Goal: Task Accomplishment & Management: Use online tool/utility

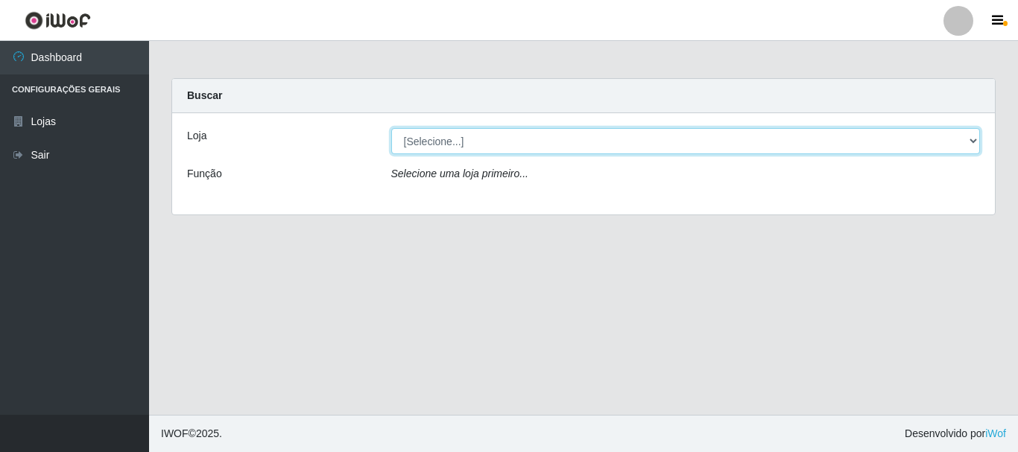
click at [451, 143] on select "[Selecione...] Nordestão - Alecrim" at bounding box center [685, 141] width 589 height 26
select select "453"
click at [391, 128] on select "[Selecione...] Nordestão - Alecrim" at bounding box center [685, 141] width 589 height 26
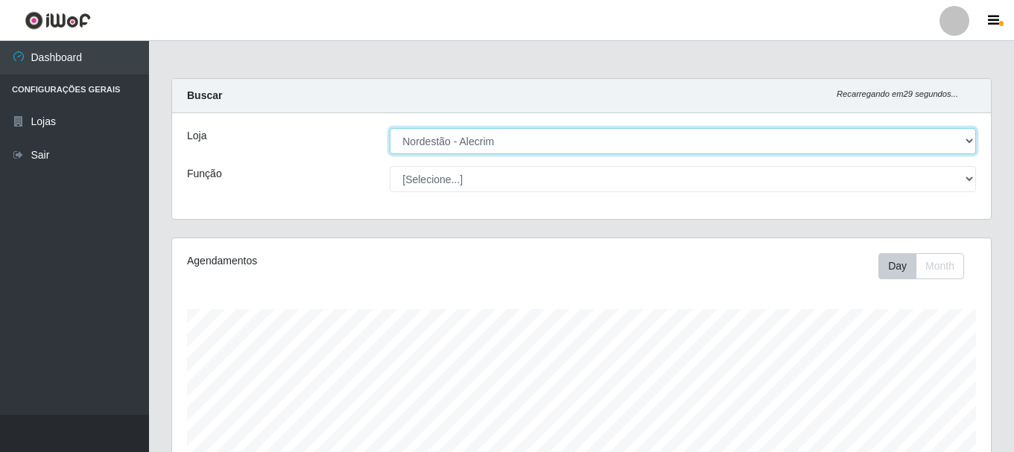
scroll to position [309, 819]
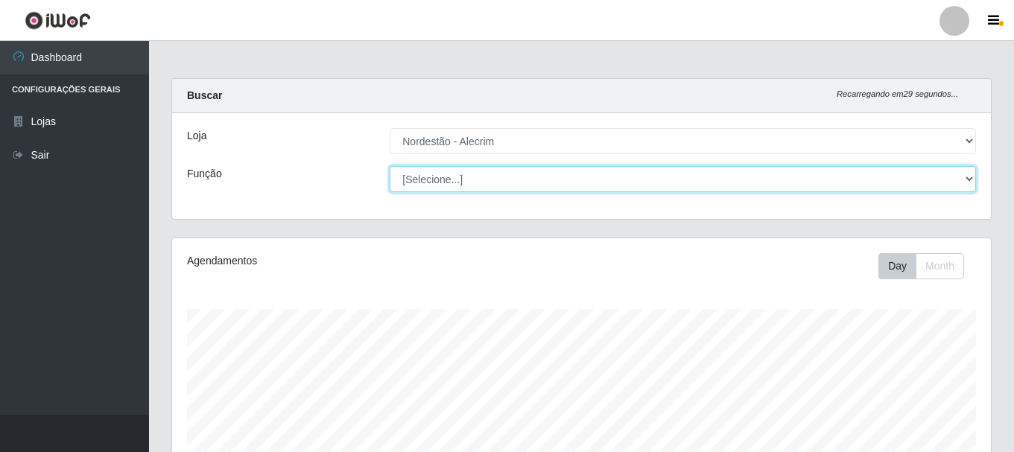
click at [417, 181] on select "[Selecione...] Embalador Embalador + Embalador ++" at bounding box center [683, 179] width 586 height 26
select select "70"
click at [390, 166] on select "[Selecione...] Embalador Embalador + Embalador ++" at bounding box center [683, 179] width 586 height 26
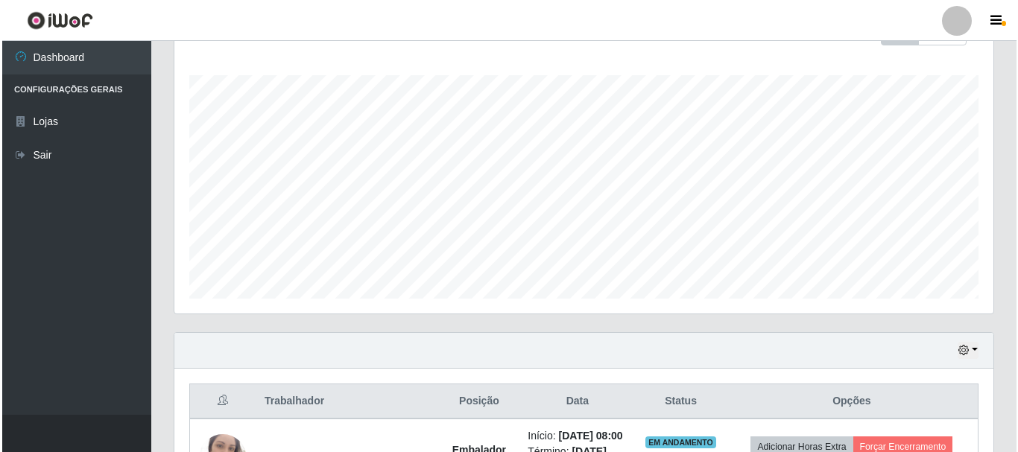
scroll to position [427, 0]
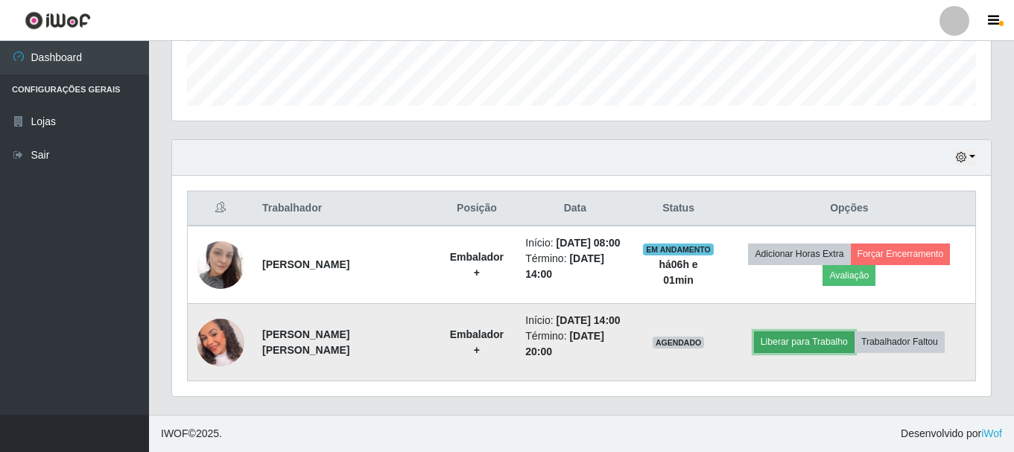
click at [829, 343] on button "Liberar para Trabalho" at bounding box center [804, 342] width 101 height 21
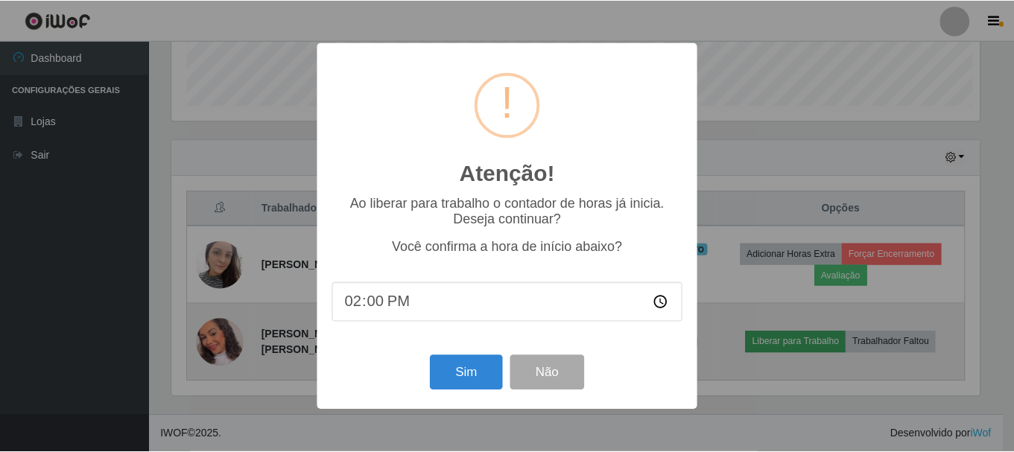
scroll to position [309, 811]
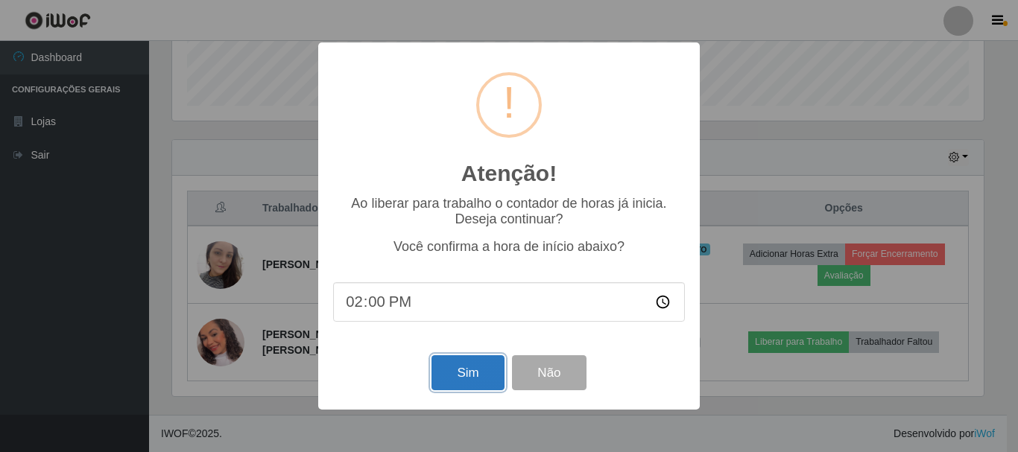
click at [463, 376] on button "Sim" at bounding box center [467, 372] width 72 height 35
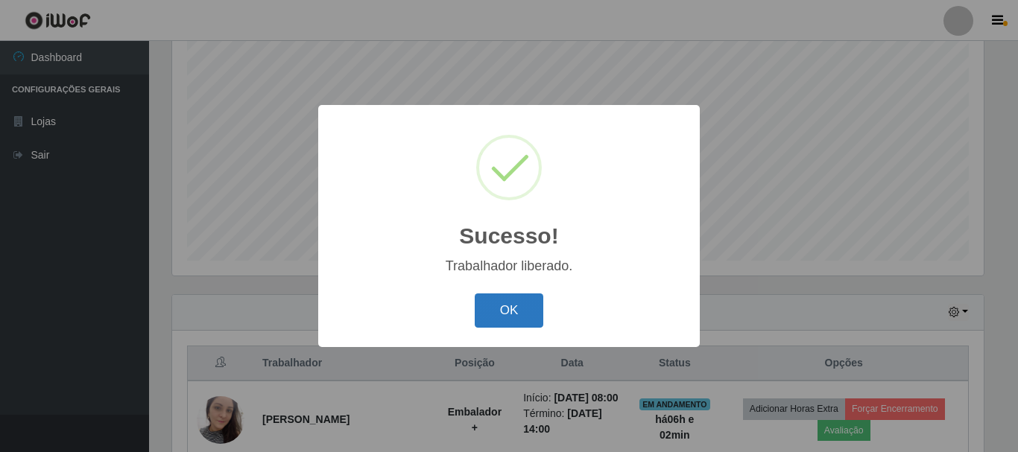
click at [512, 313] on button "OK" at bounding box center [509, 311] width 69 height 35
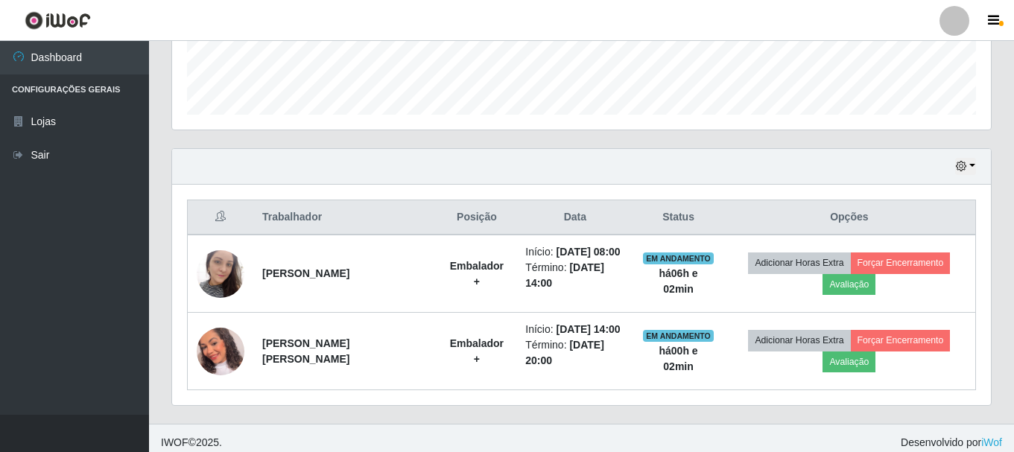
scroll to position [427, 0]
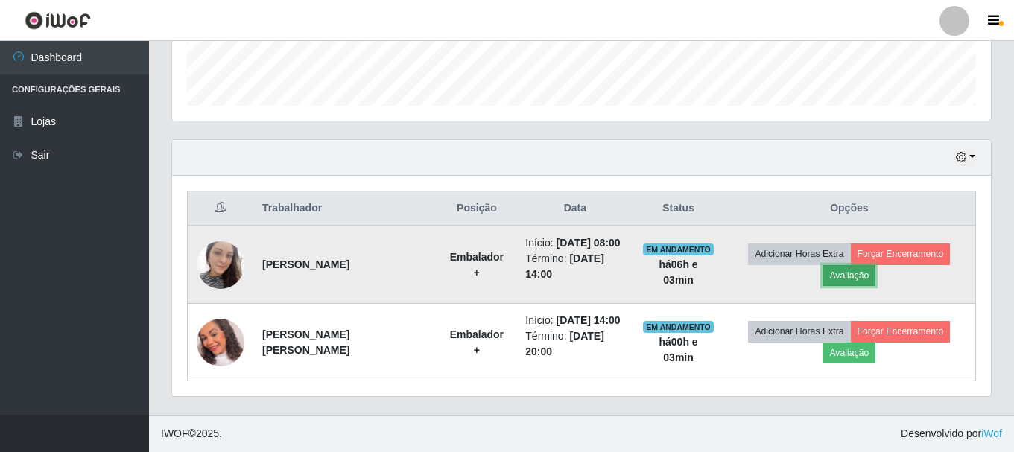
click at [853, 275] on button "Avaliação" at bounding box center [849, 275] width 53 height 21
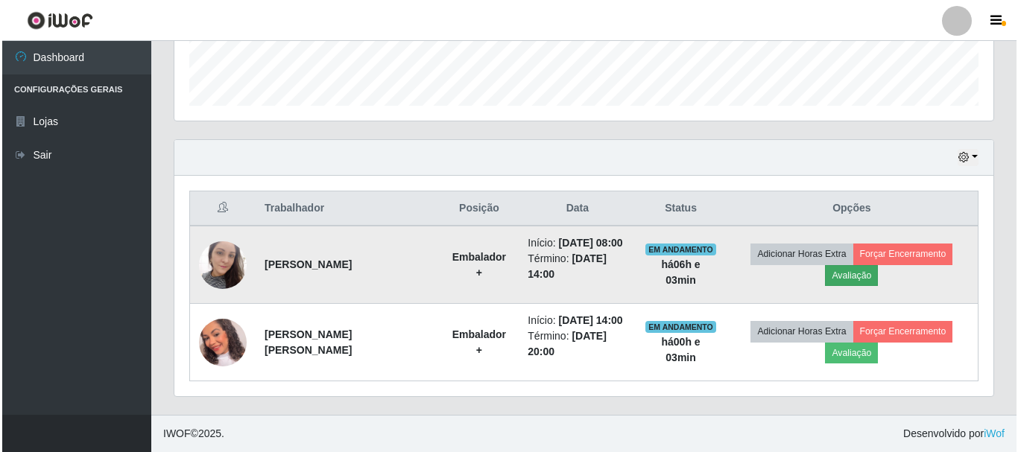
scroll to position [309, 811]
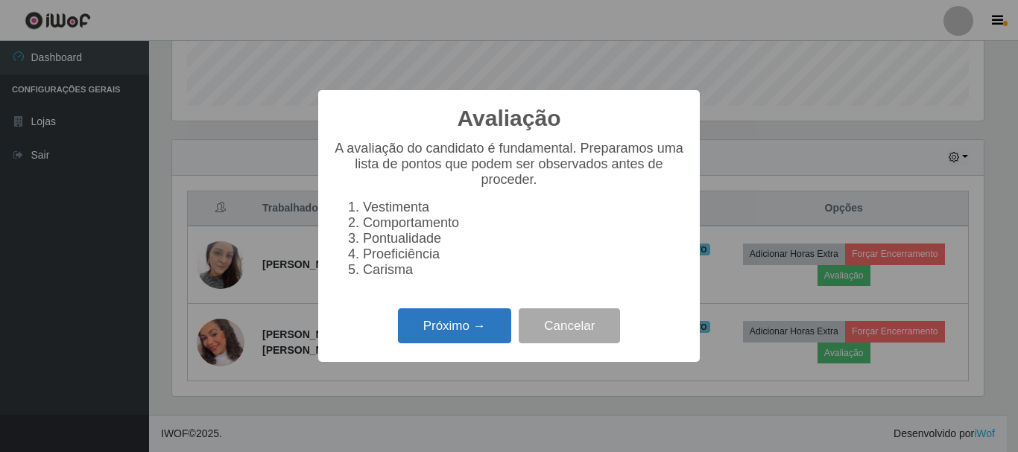
click at [443, 335] on button "Próximo →" at bounding box center [454, 325] width 113 height 35
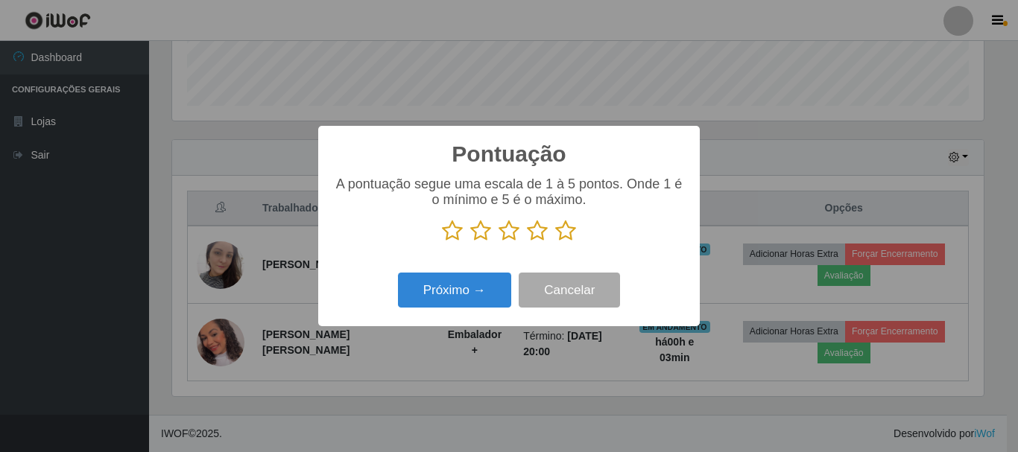
scroll to position [744830, 744328]
click at [565, 241] on icon at bounding box center [565, 231] width 21 height 22
click at [555, 242] on input "radio" at bounding box center [555, 242] width 0 height 0
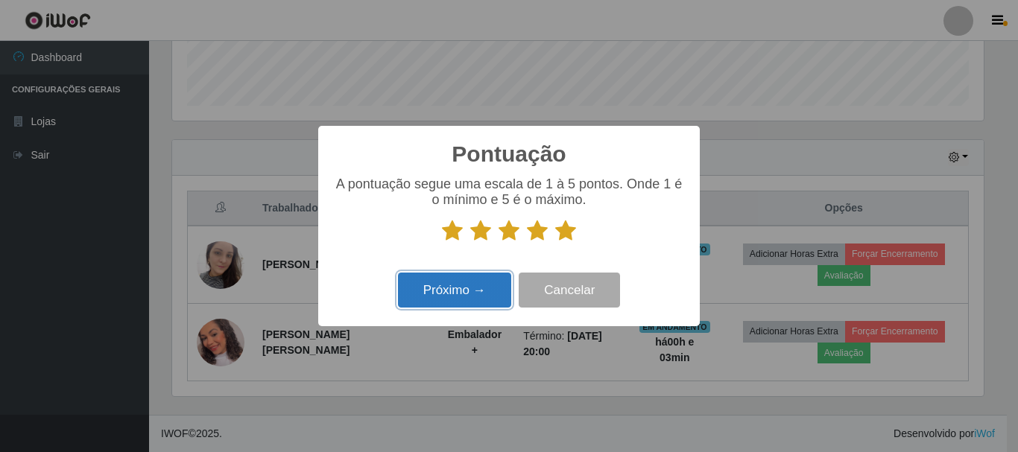
click at [478, 295] on button "Próximo →" at bounding box center [454, 290] width 113 height 35
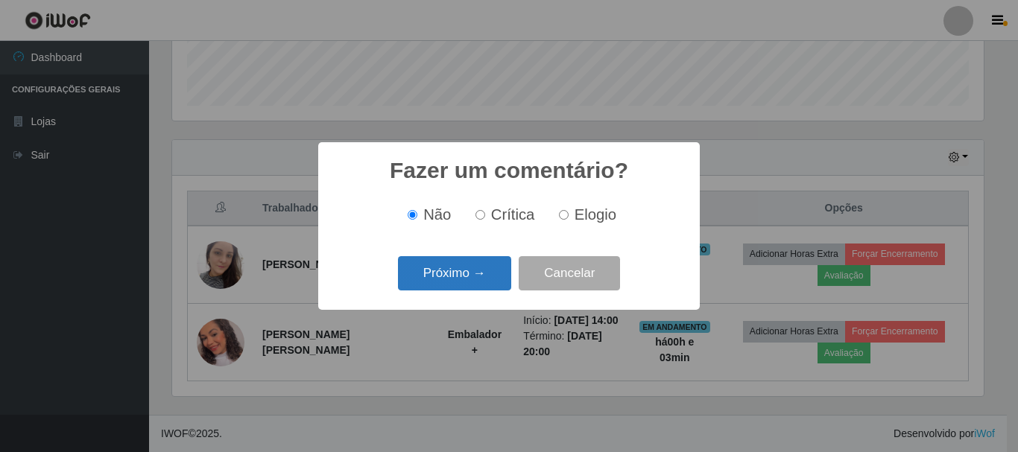
click at [496, 275] on button "Próximo →" at bounding box center [454, 273] width 113 height 35
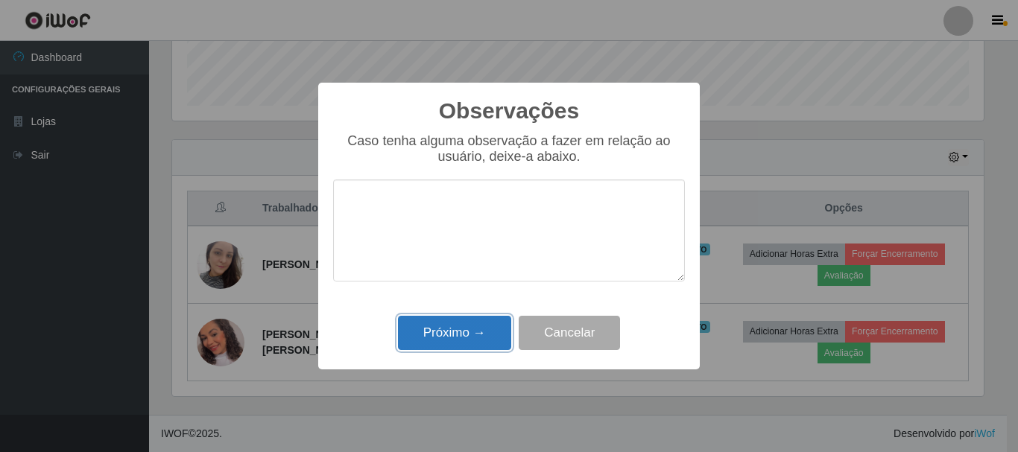
click at [472, 337] on button "Próximo →" at bounding box center [454, 333] width 113 height 35
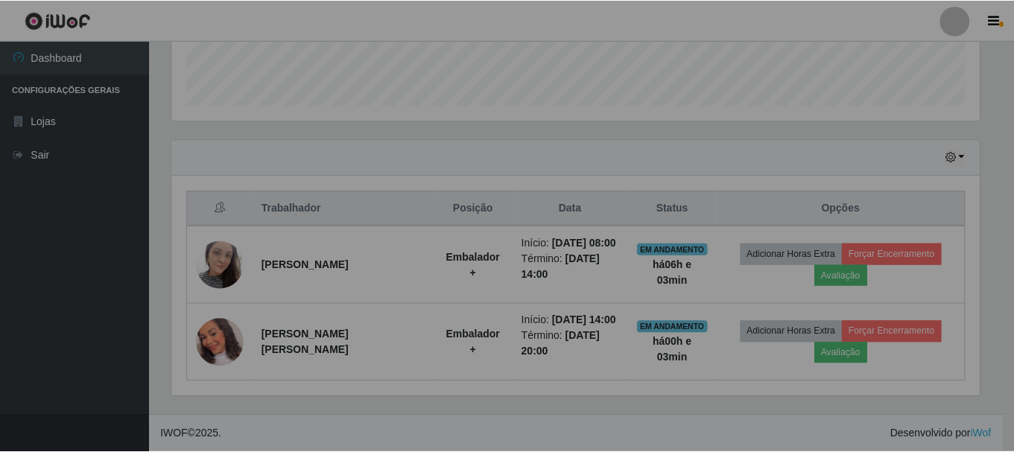
scroll to position [309, 819]
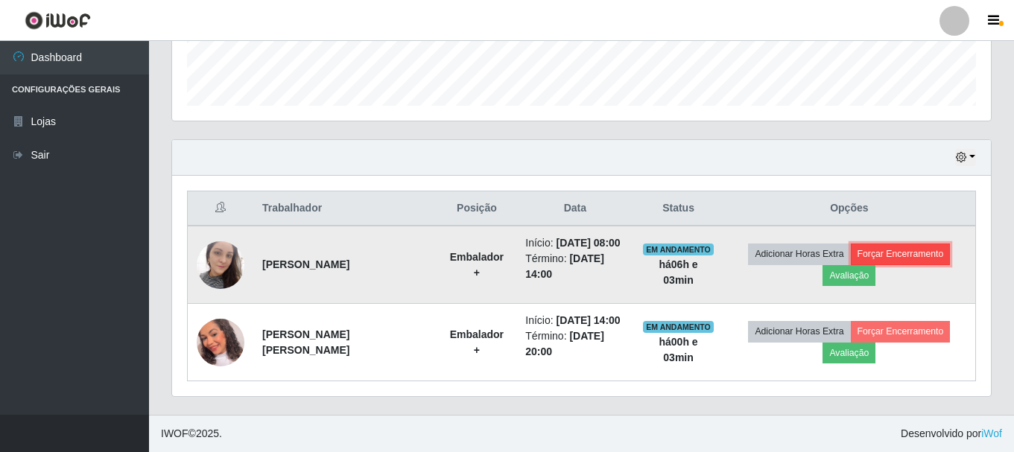
click at [892, 259] on button "Forçar Encerramento" at bounding box center [901, 254] width 100 height 21
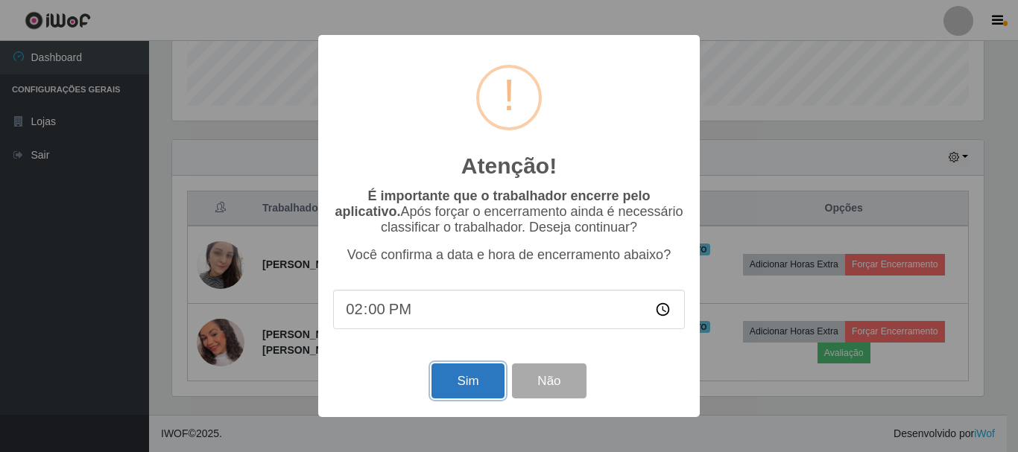
click at [466, 387] on button "Sim" at bounding box center [467, 381] width 72 height 35
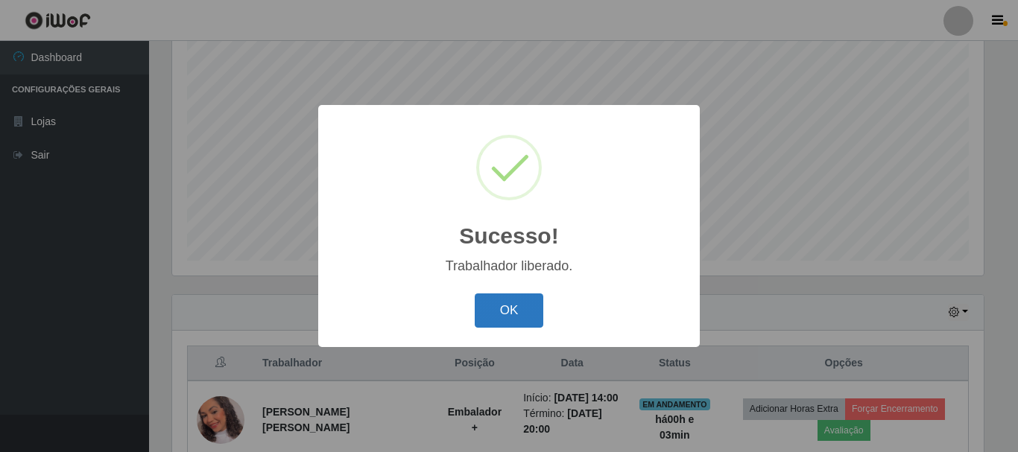
click at [513, 312] on button "OK" at bounding box center [509, 311] width 69 height 35
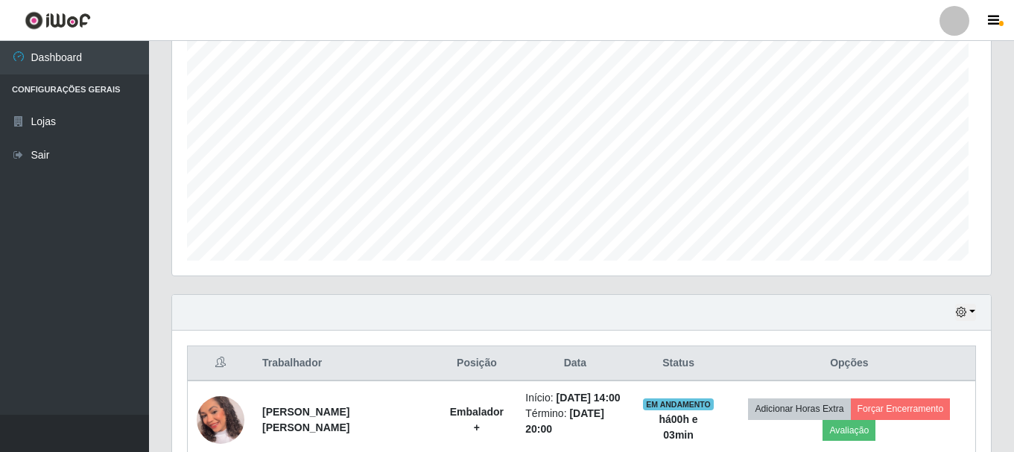
scroll to position [309, 819]
